Goal: Check status: Check status

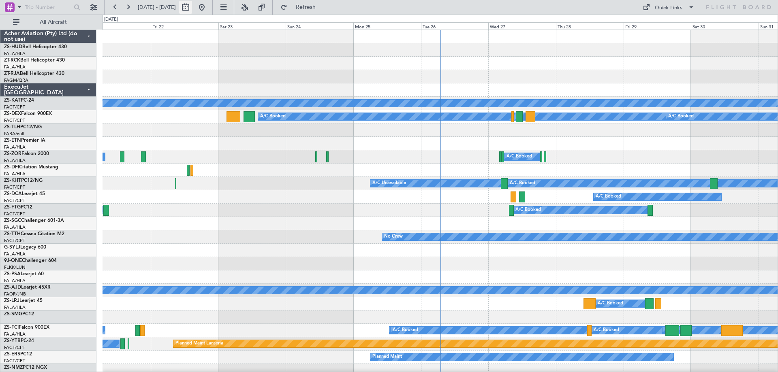
click at [192, 6] on button at bounding box center [185, 7] width 13 height 13
select select "8"
select select "2025"
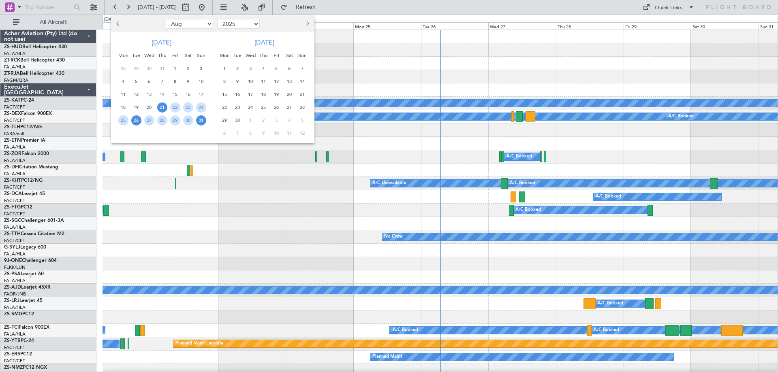
click at [135, 124] on span "26" at bounding box center [136, 121] width 10 height 10
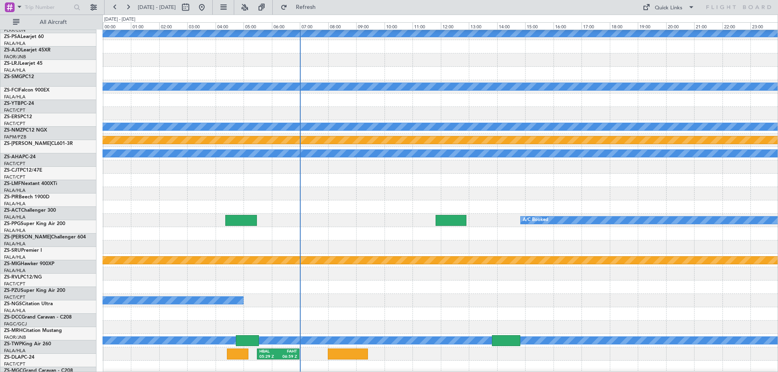
scroll to position [243, 0]
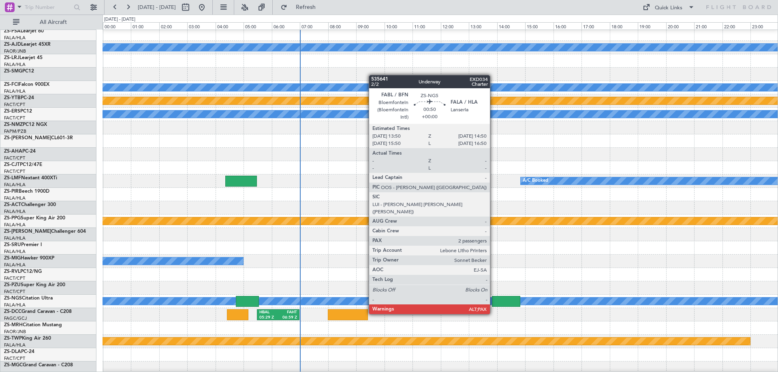
click at [496, 300] on div at bounding box center [506, 301] width 28 height 11
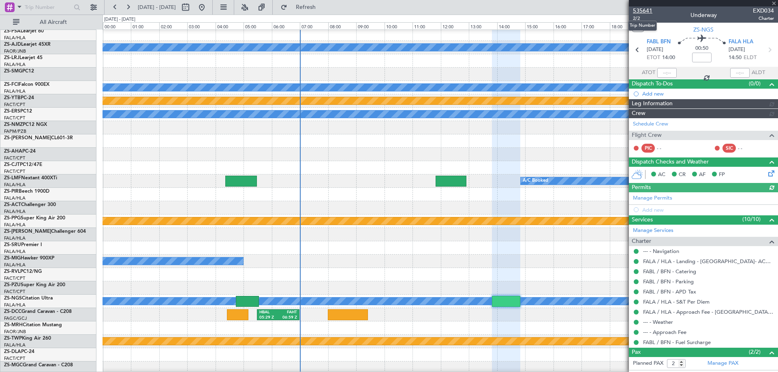
click at [647, 11] on span "535641" at bounding box center [642, 10] width 19 height 9
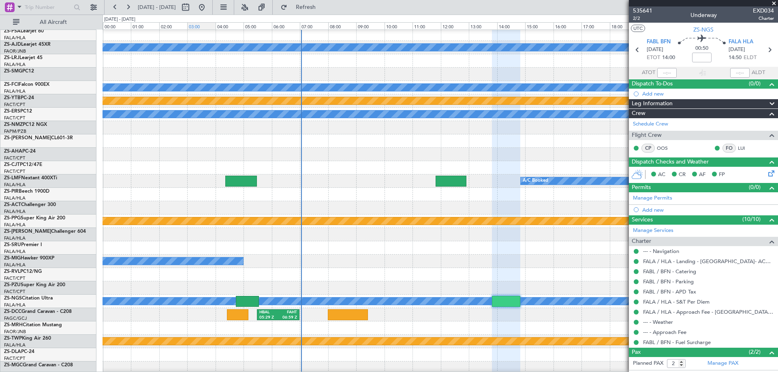
scroll to position [81, 0]
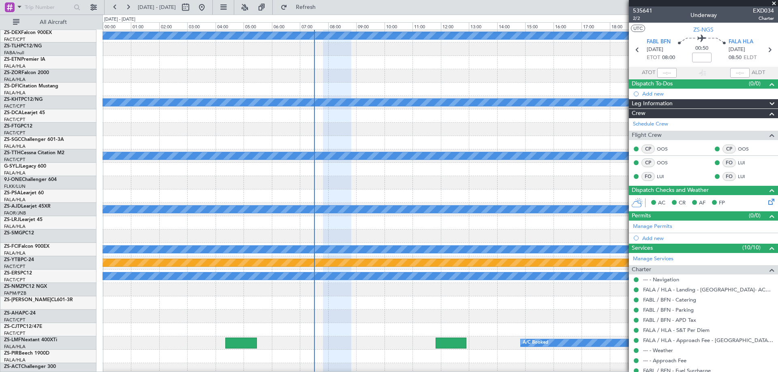
type input "07:15"
